Goal: Task Accomplishment & Management: Manage account settings

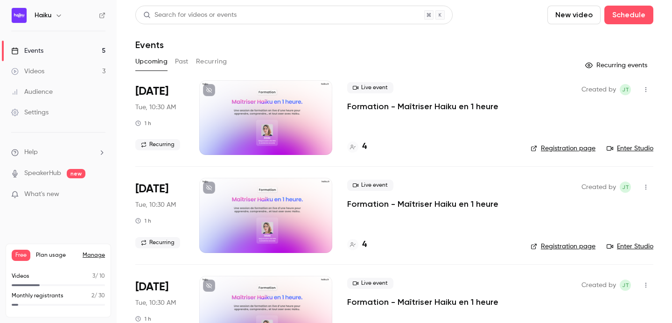
click at [378, 109] on p "Formation - Maîtriser Haiku en 1 heure" at bounding box center [422, 106] width 151 height 11
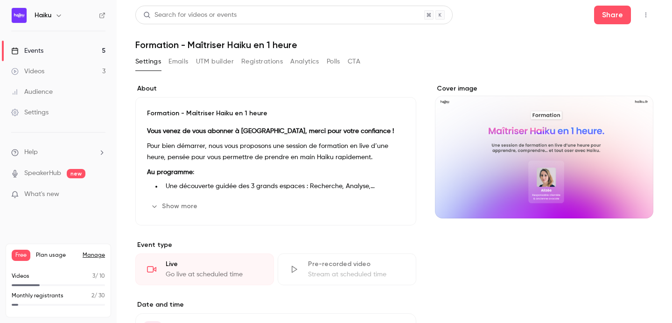
click at [245, 61] on button "Registrations" at bounding box center [262, 61] width 42 height 15
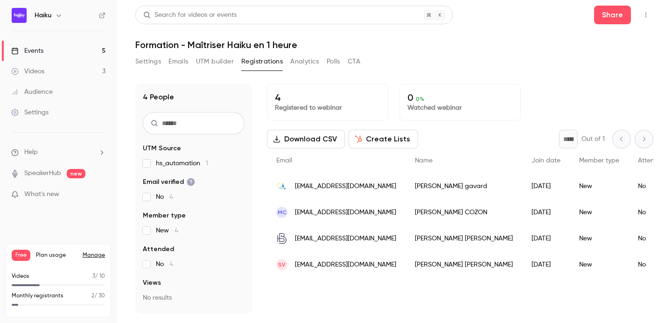
click at [60, 49] on link "Events 5" at bounding box center [58, 51] width 117 height 21
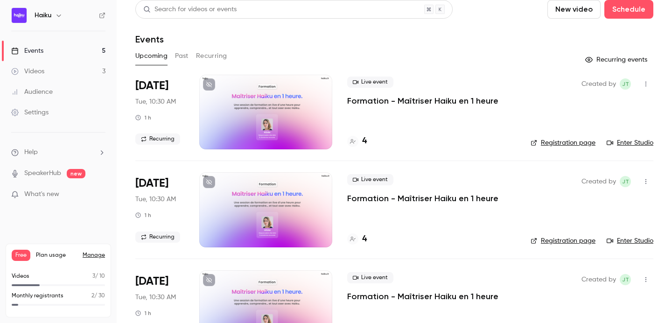
scroll to position [5, 0]
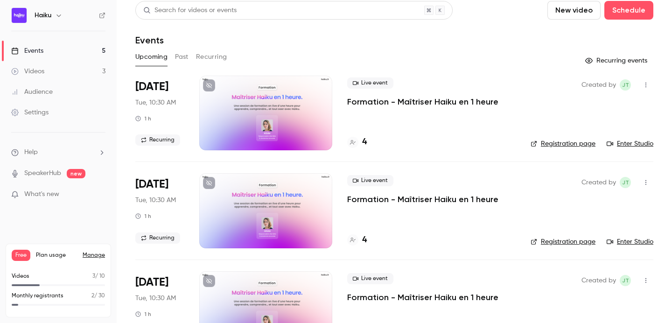
click at [355, 100] on p "Formation - Maîtriser Haiku en 1 heure" at bounding box center [422, 101] width 151 height 11
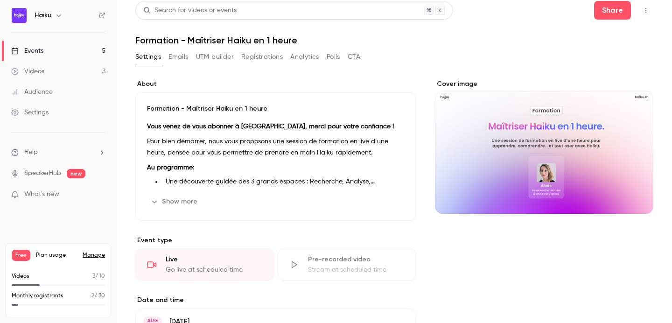
scroll to position [22, 0]
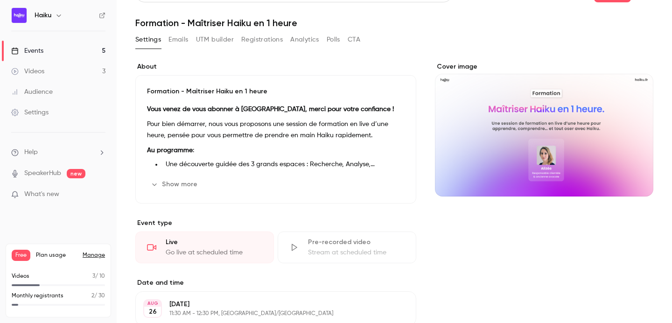
click at [260, 36] on button "Registrations" at bounding box center [262, 39] width 42 height 15
